Goal: Book appointment/travel/reservation

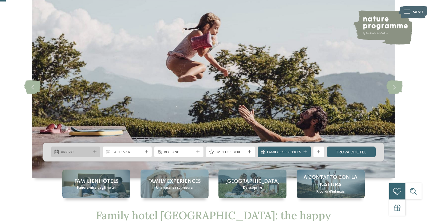
click at [92, 152] on div at bounding box center [94, 152] width 5 height 3
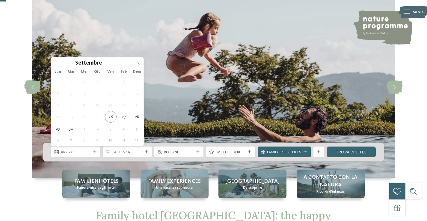
click at [137, 66] on icon at bounding box center [138, 64] width 4 height 4
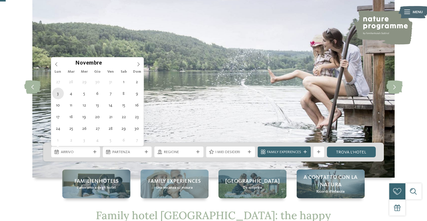
type div "[DATE]"
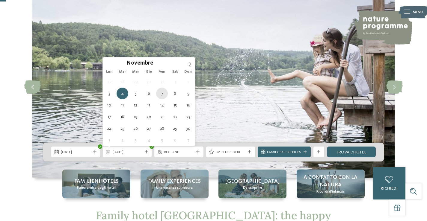
type div "[DATE]"
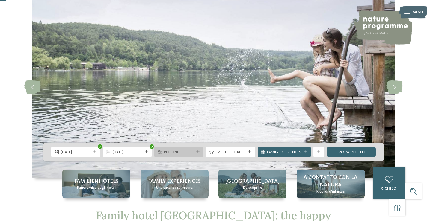
click at [189, 153] on span "Regione" at bounding box center [179, 152] width 30 height 5
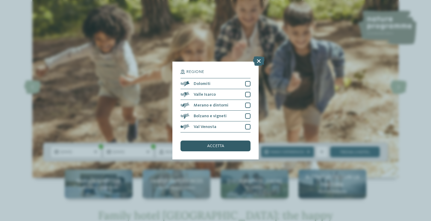
click at [228, 142] on div "accetta" at bounding box center [216, 146] width 70 height 11
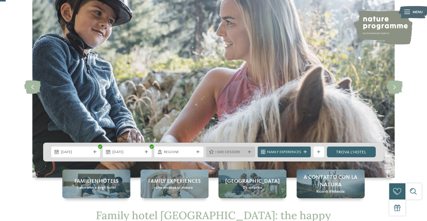
click at [232, 152] on span "I miei desideri" at bounding box center [230, 152] width 30 height 5
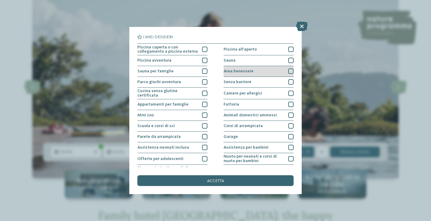
click at [288, 71] on div at bounding box center [290, 71] width 5 height 5
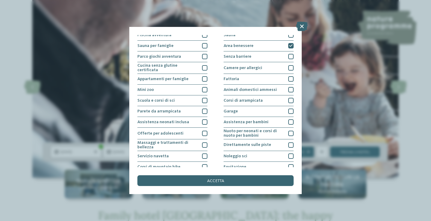
scroll to position [62, 0]
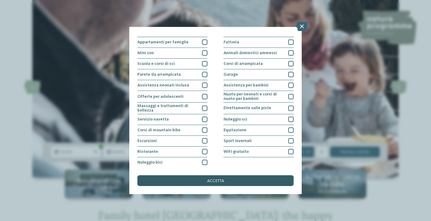
click at [225, 183] on div "accetta" at bounding box center [215, 180] width 156 height 11
